Goal: Information Seeking & Learning: Learn about a topic

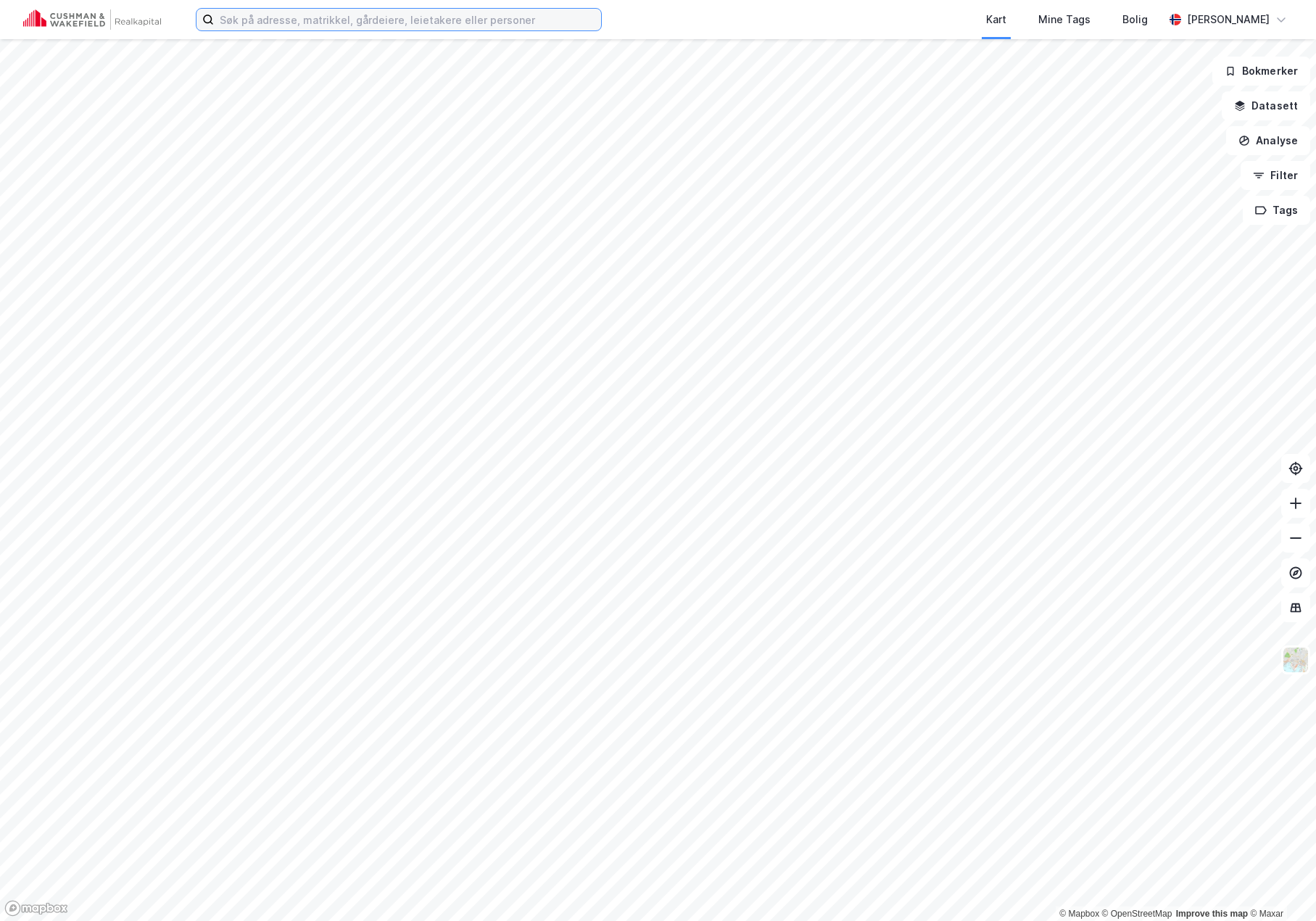
click at [406, 16] on input at bounding box center [407, 19] width 387 height 21
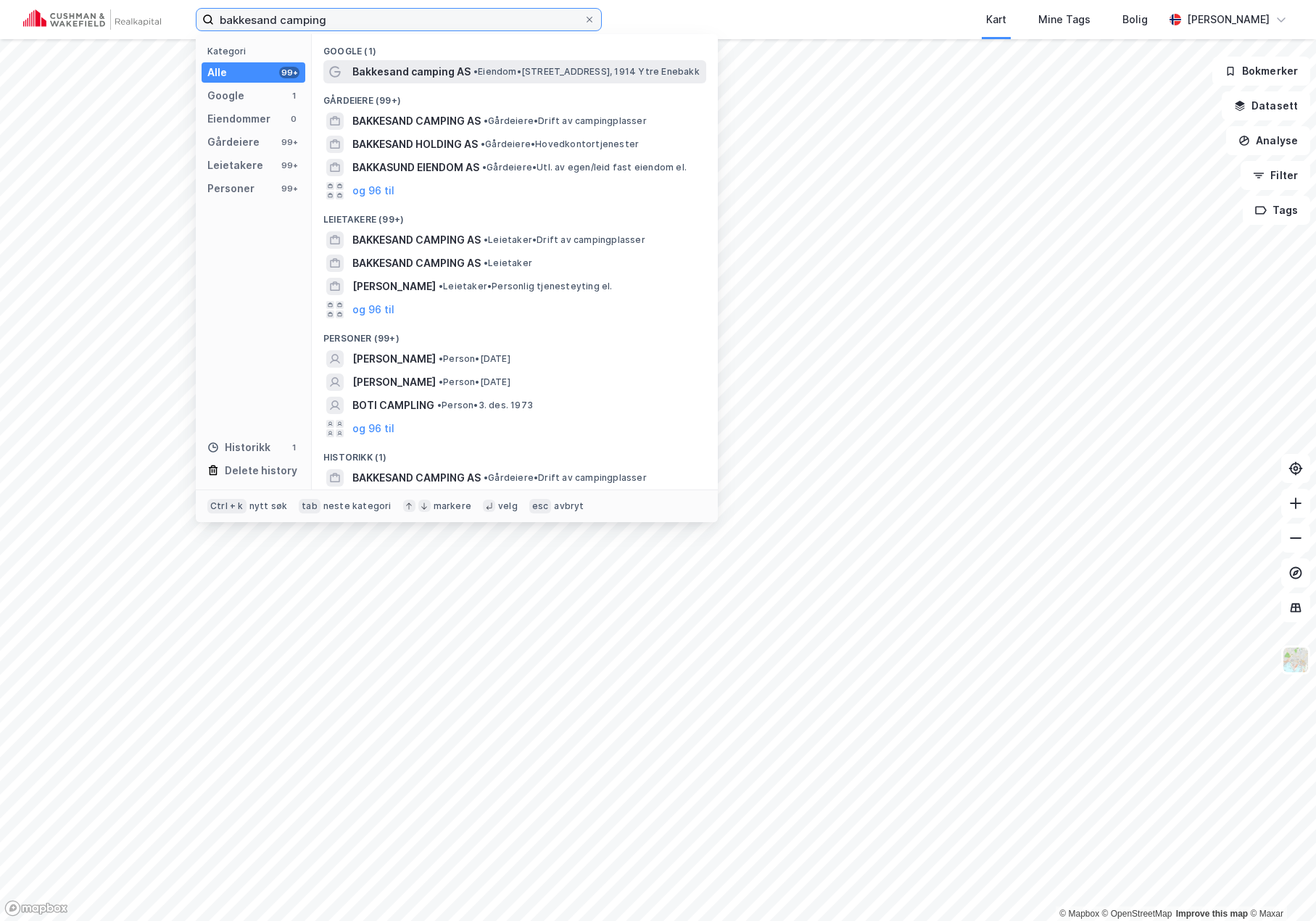
type input "bakkesand camping"
click at [453, 68] on span "Bakkesand camping AS" at bounding box center [412, 71] width 118 height 17
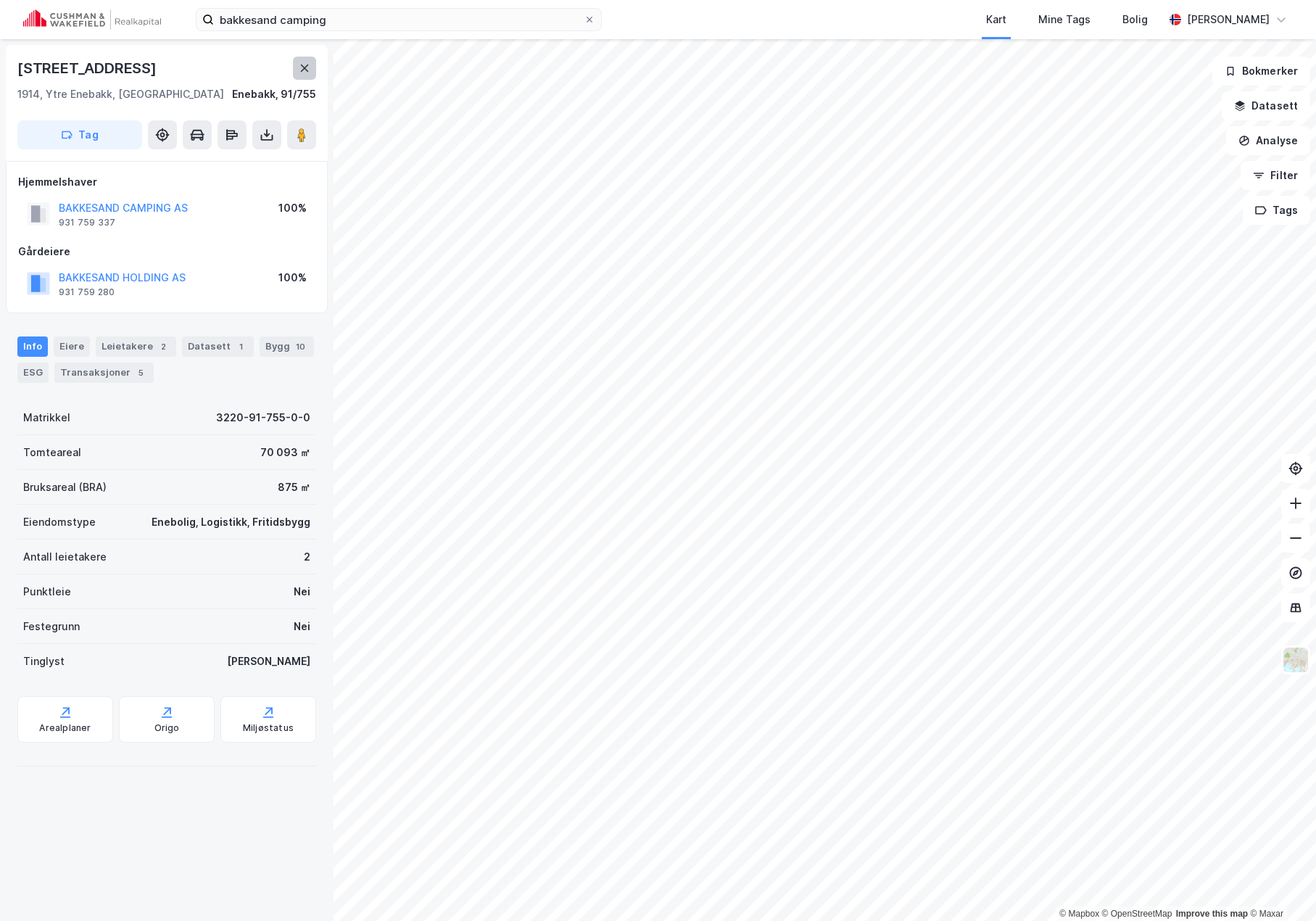
click at [301, 70] on icon at bounding box center [305, 69] width 12 height 12
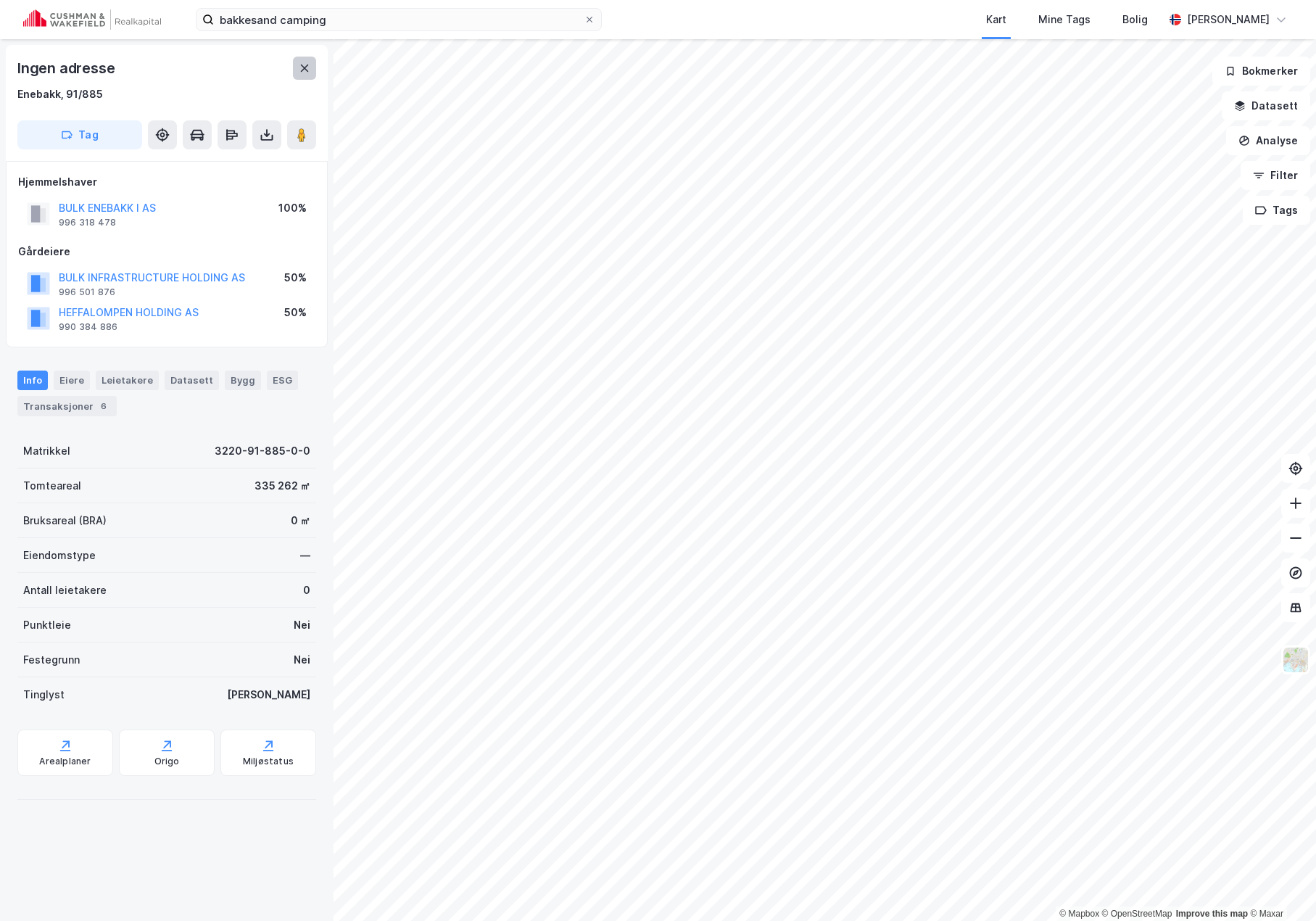
click at [299, 66] on icon at bounding box center [305, 69] width 12 height 12
